Goal: Book appointment/travel/reservation

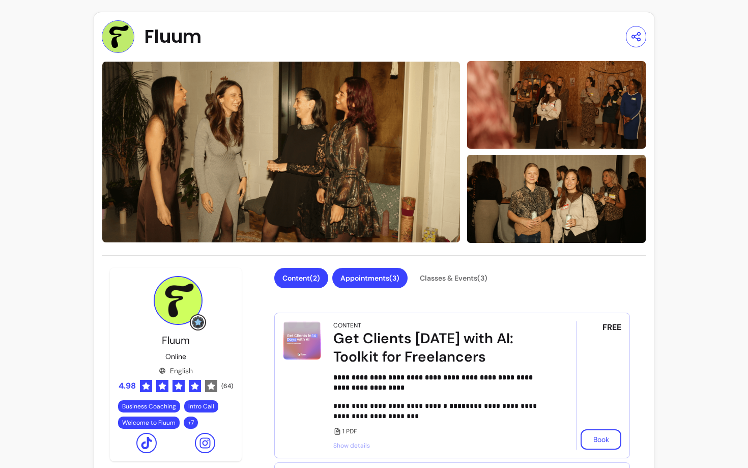
click at [377, 277] on button "Appointments ( 3 )" at bounding box center [369, 278] width 75 height 20
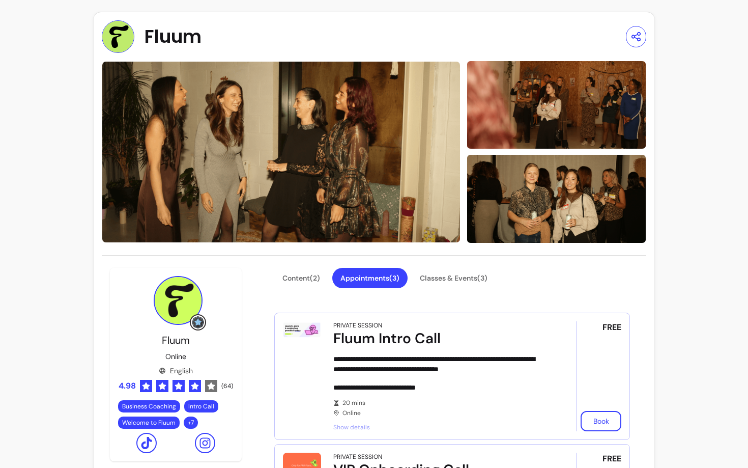
scroll to position [73, 0]
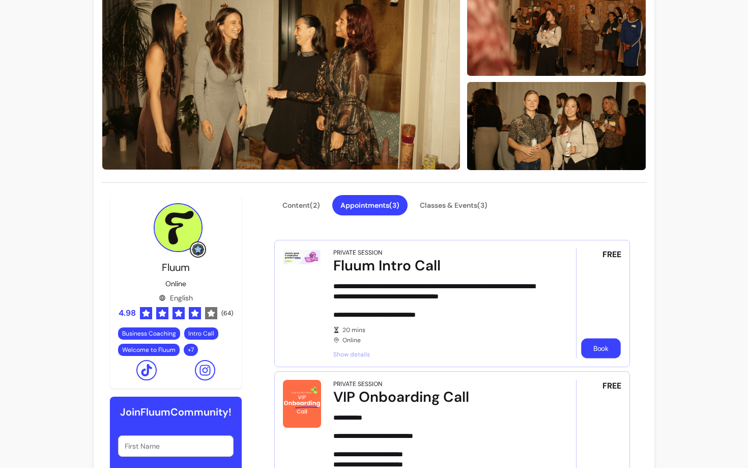
click at [609, 350] on button "Book" at bounding box center [601, 348] width 40 height 20
